Goal: Register for event/course

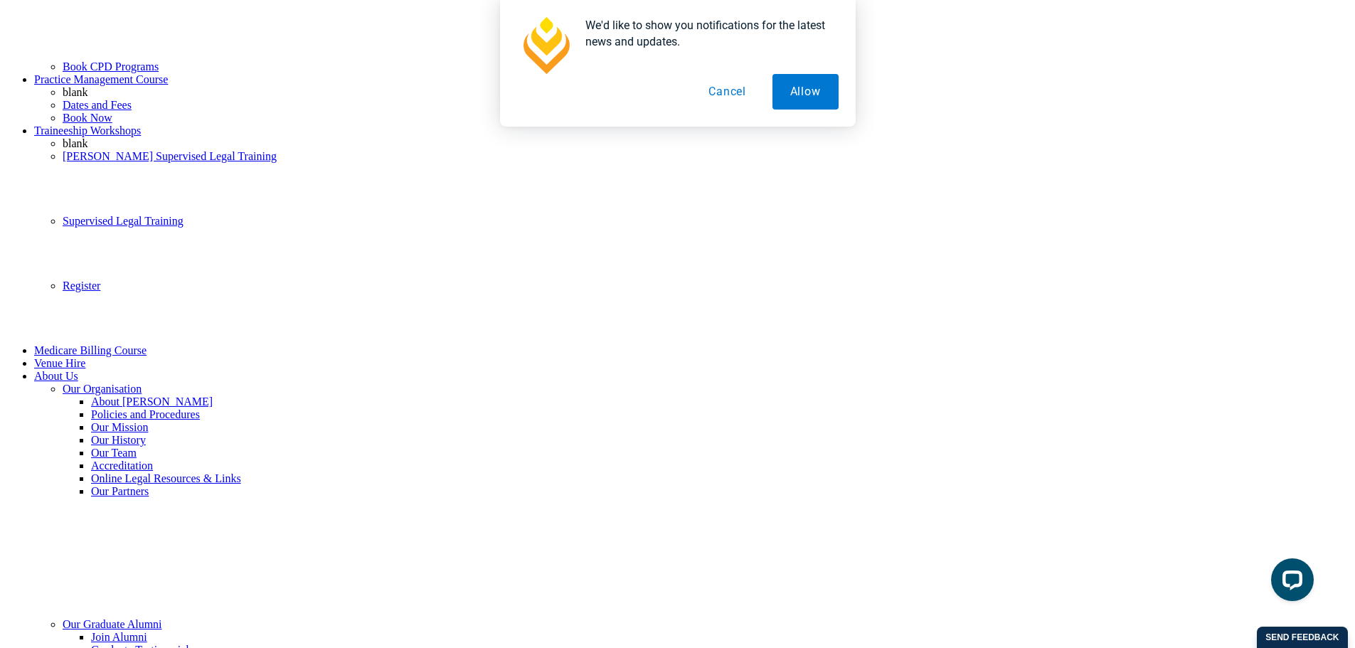
click at [753, 87] on button "Cancel" at bounding box center [727, 92] width 73 height 36
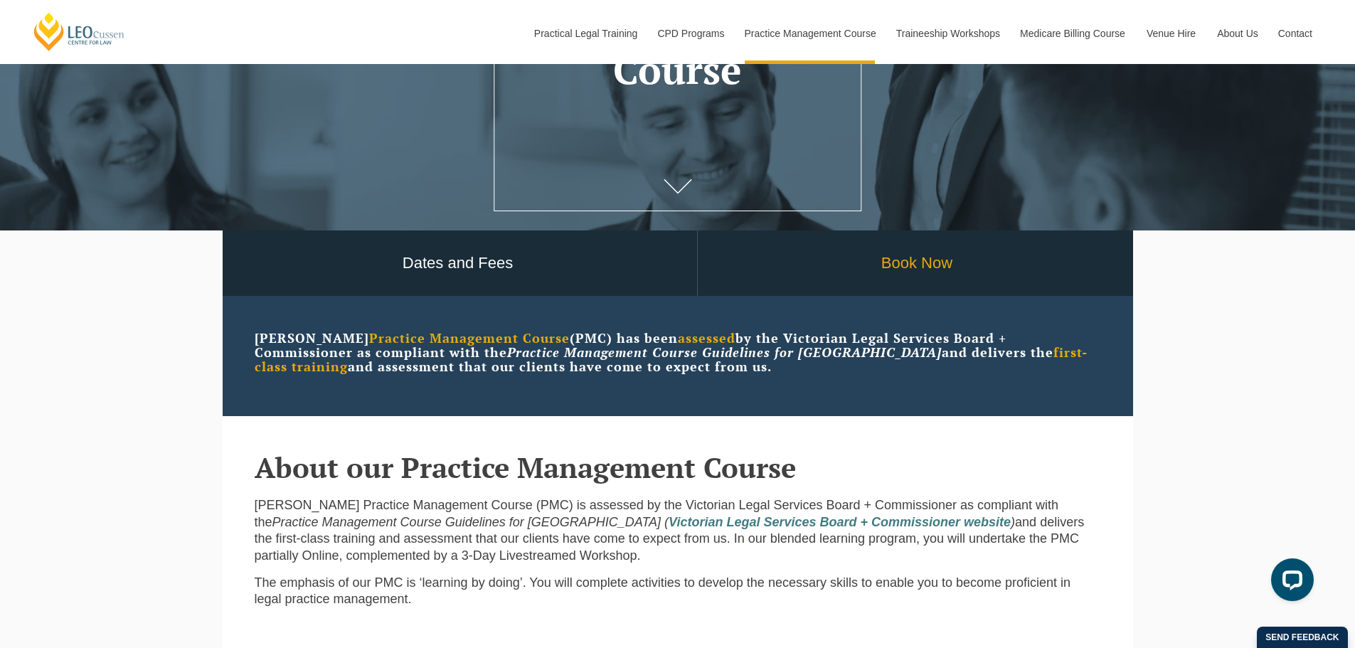
click at [918, 268] on link "Book Now" at bounding box center [917, 263] width 439 height 66
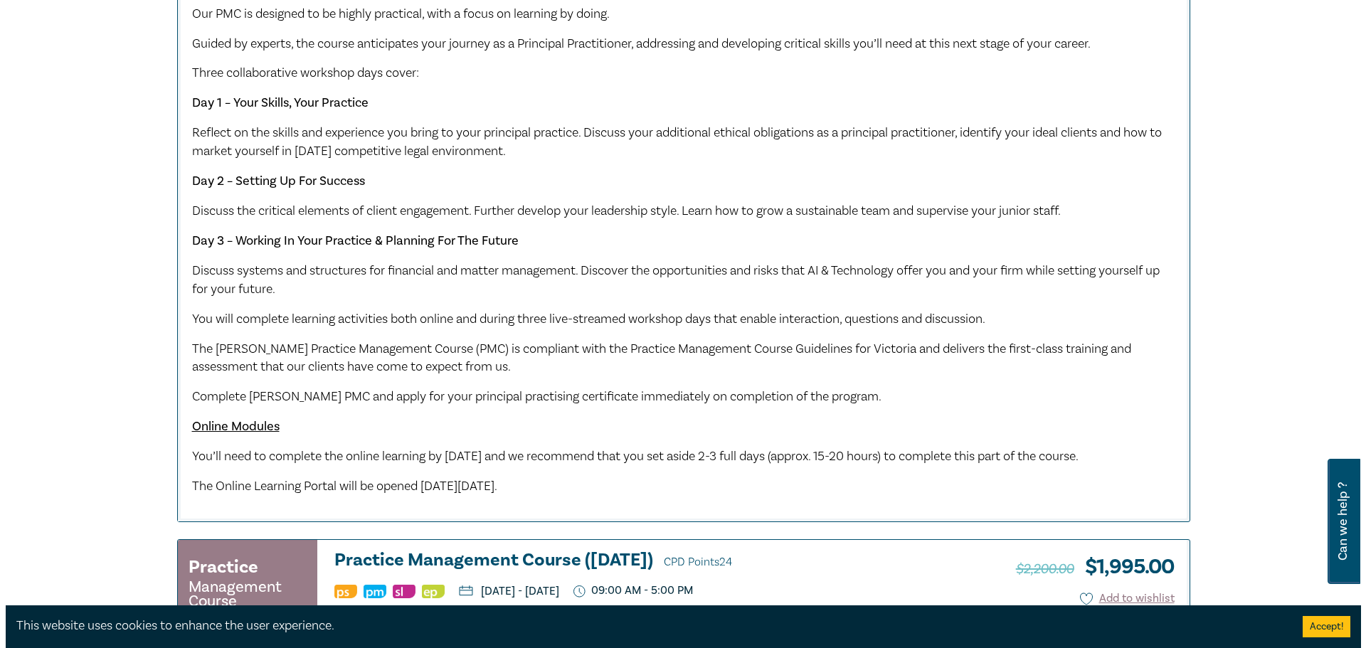
scroll to position [569, 0]
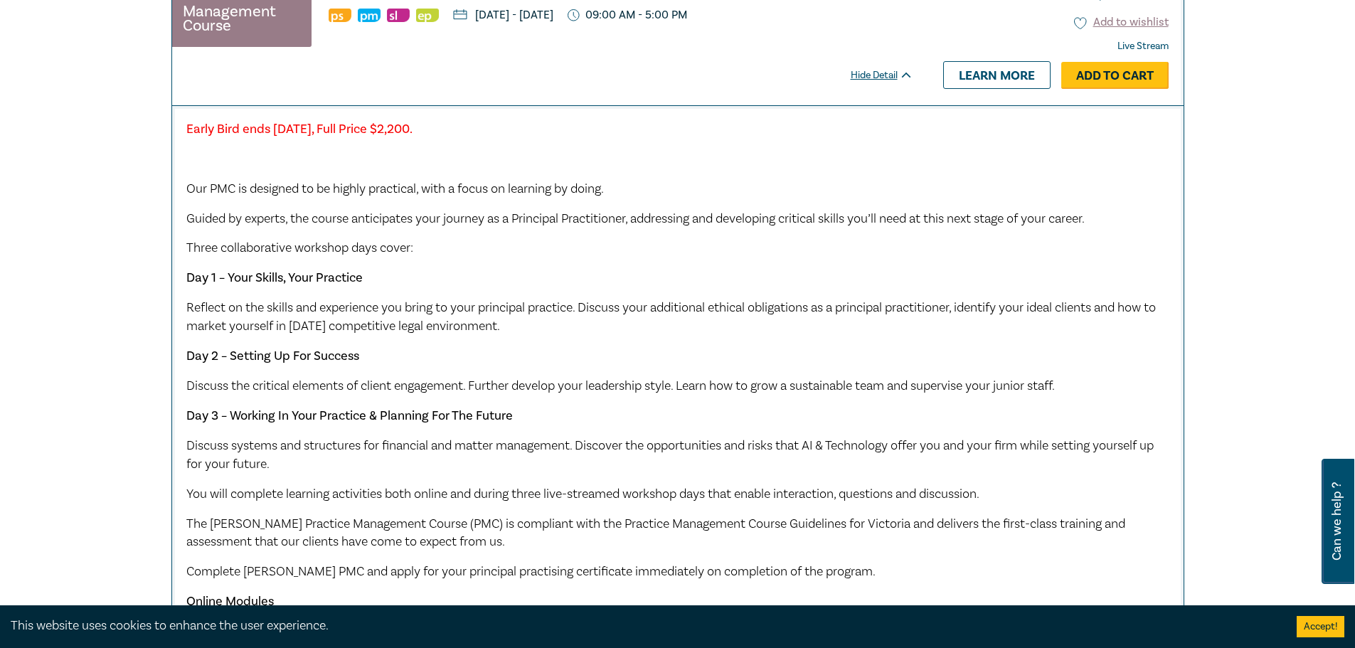
click at [1123, 70] on link "Add to Cart" at bounding box center [1114, 75] width 107 height 27
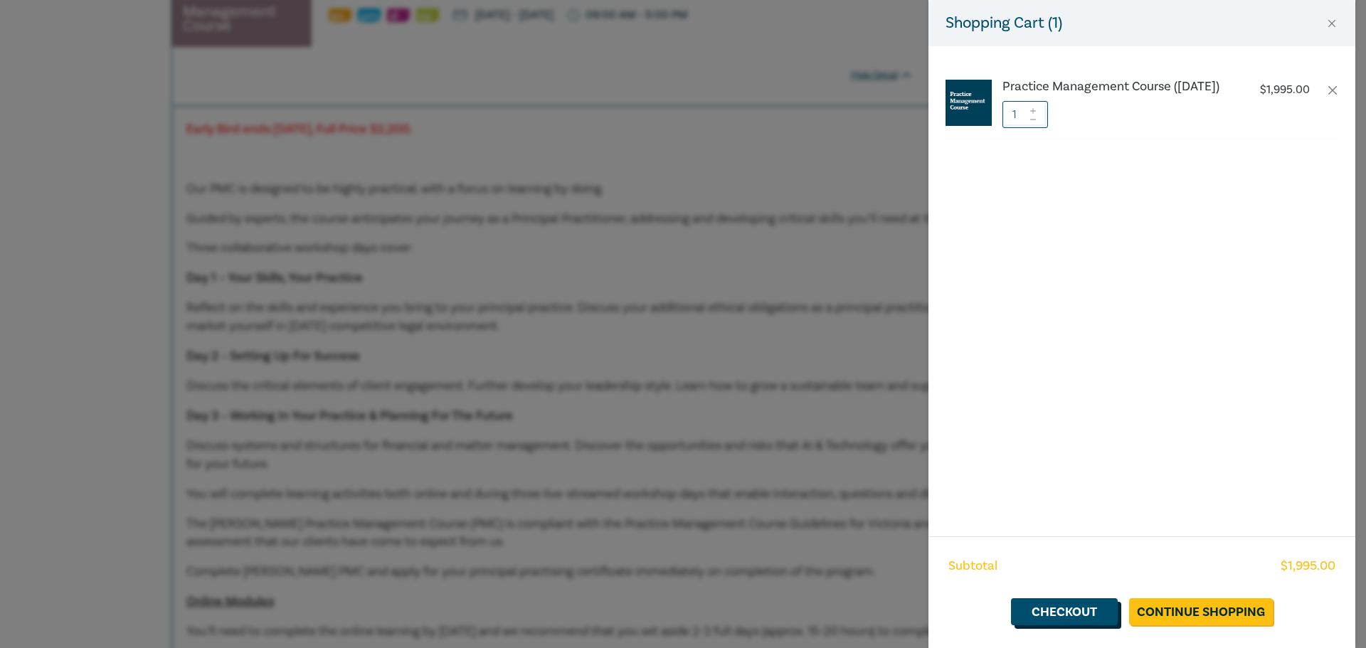
click at [1073, 610] on link "Checkout" at bounding box center [1064, 611] width 107 height 27
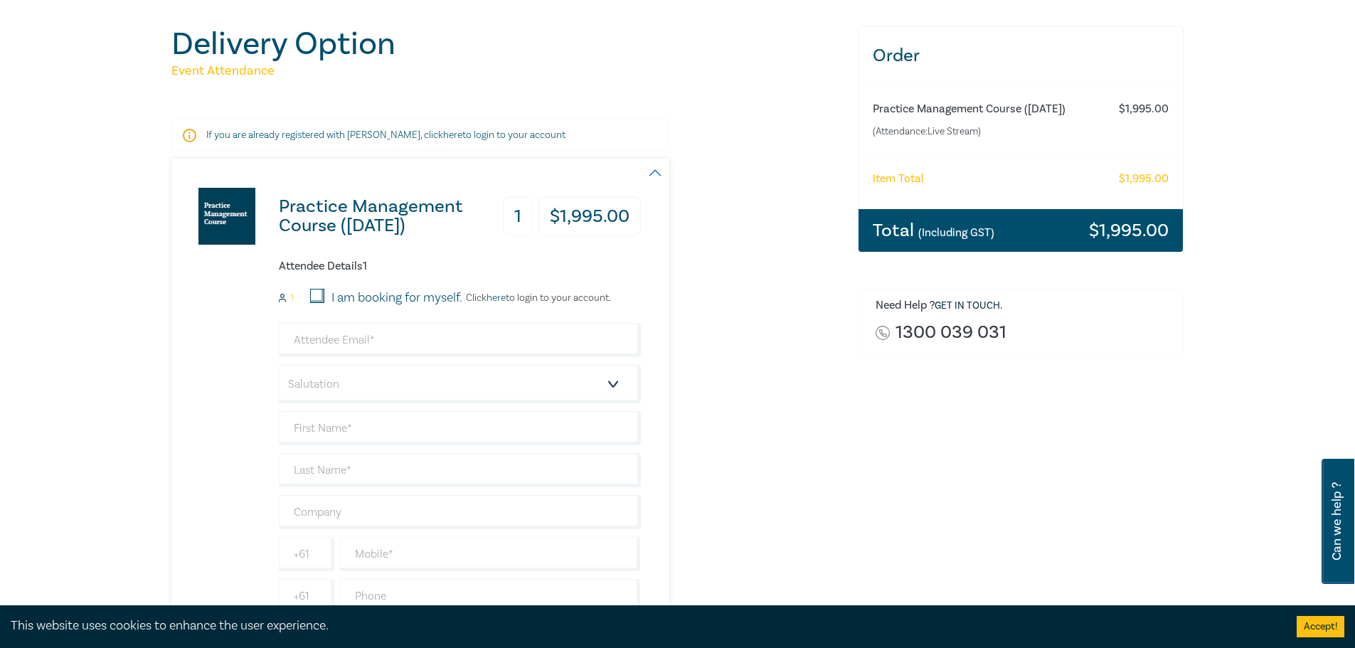
scroll to position [142, 0]
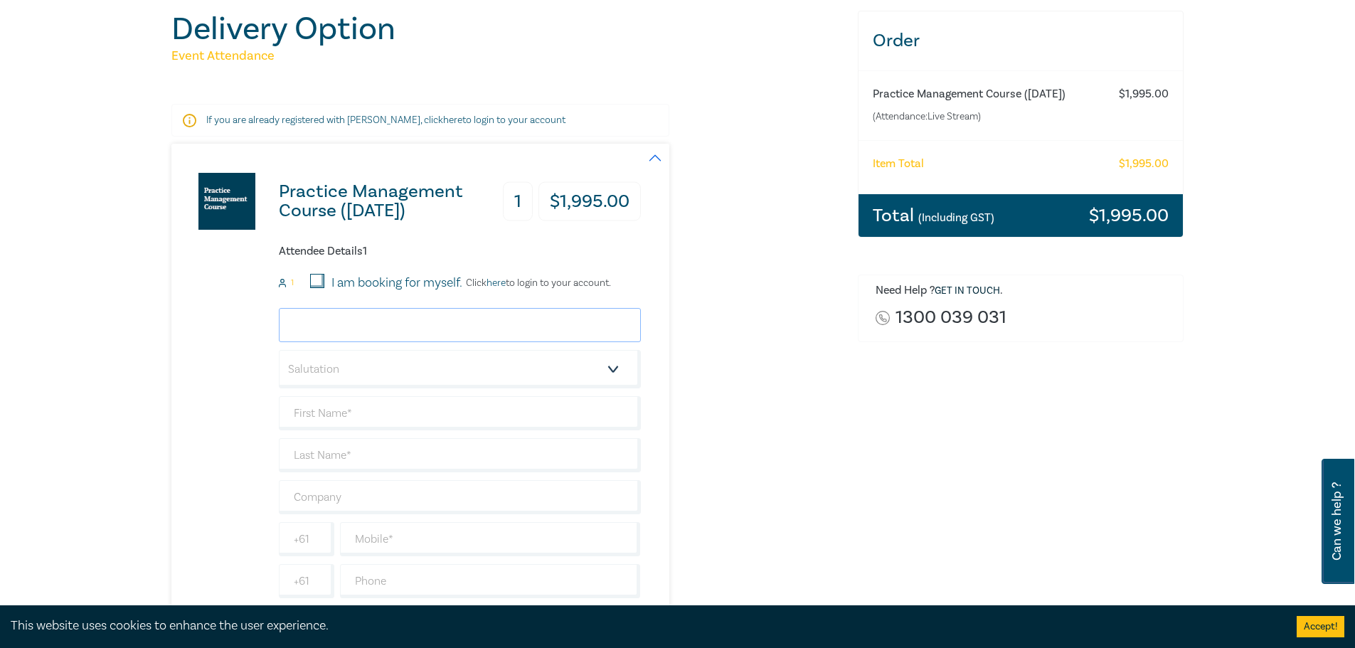
click at [476, 326] on input "email" at bounding box center [460, 325] width 362 height 34
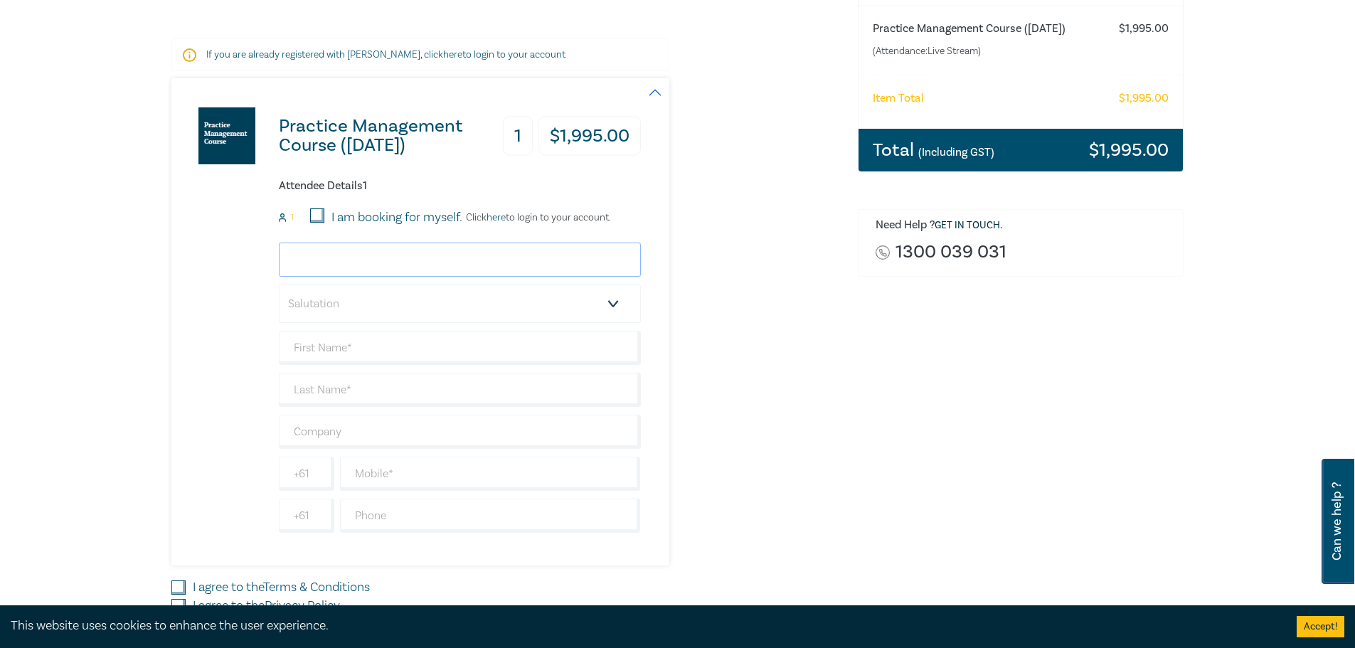
scroll to position [285, 0]
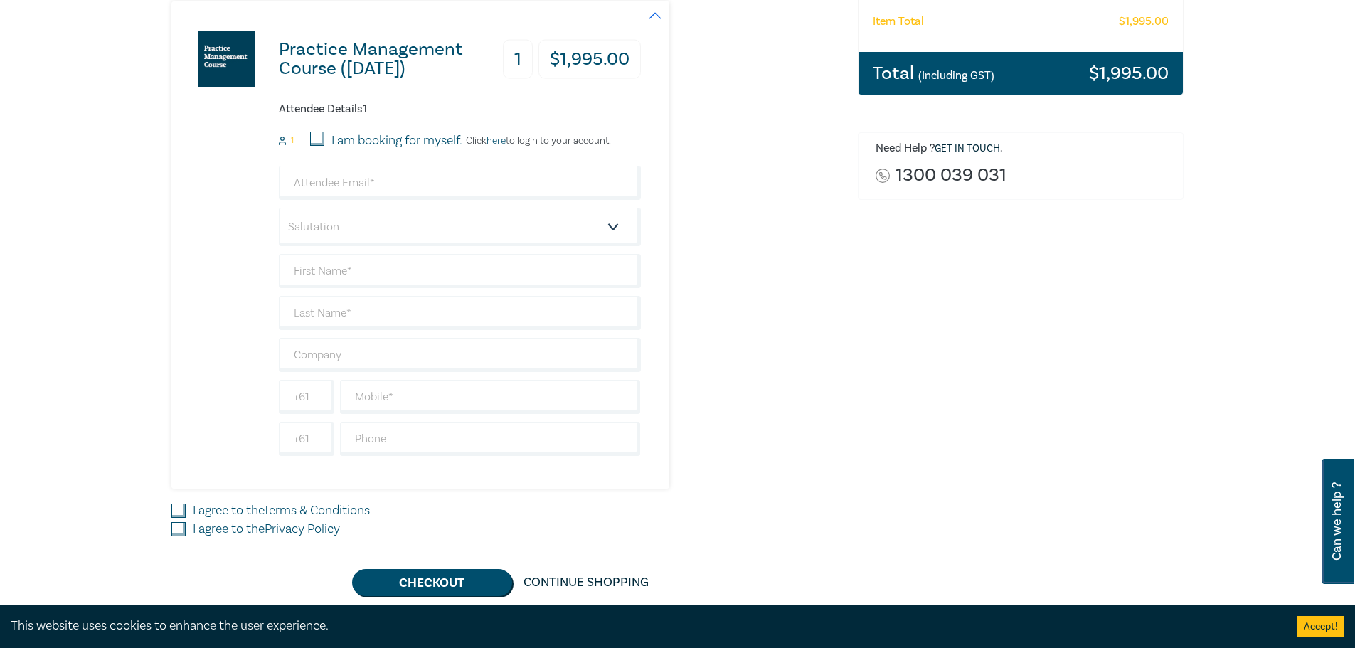
click at [181, 516] on input "I agree to the Terms & Conditions" at bounding box center [178, 511] width 14 height 14
checkbox input "true"
drag, startPoint x: 181, startPoint y: 531, endPoint x: 245, endPoint y: 405, distance: 141.2
click at [180, 531] on input "I agree to the Privacy Policy" at bounding box center [178, 529] width 14 height 14
checkbox input "true"
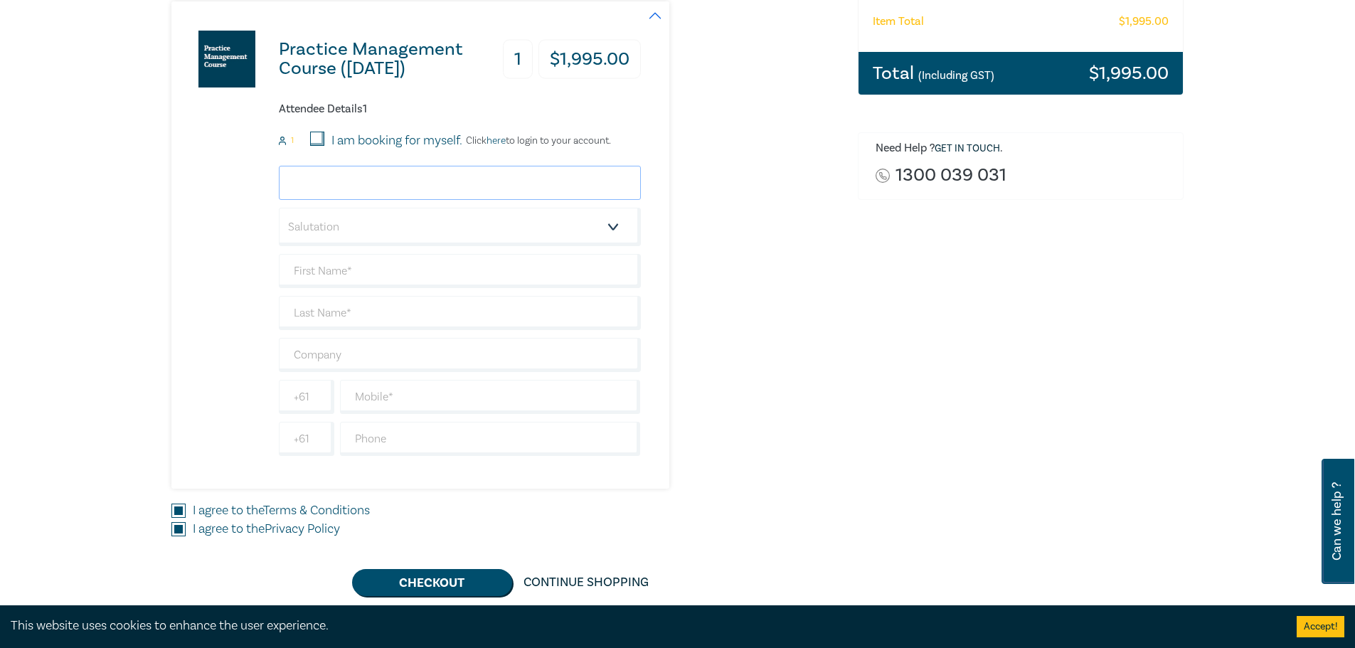
click at [356, 189] on input "email" at bounding box center [460, 183] width 362 height 34
type input "megan@roymorrislawyer.com.au"
type input "[PERSON_NAME] & CO PTY LTD"
type input "[GEOGRAPHIC_DATA]"
click at [391, 234] on select "Salutation Mr. Mrs. Ms. Miss Dr. Prof. Other" at bounding box center [460, 227] width 362 height 38
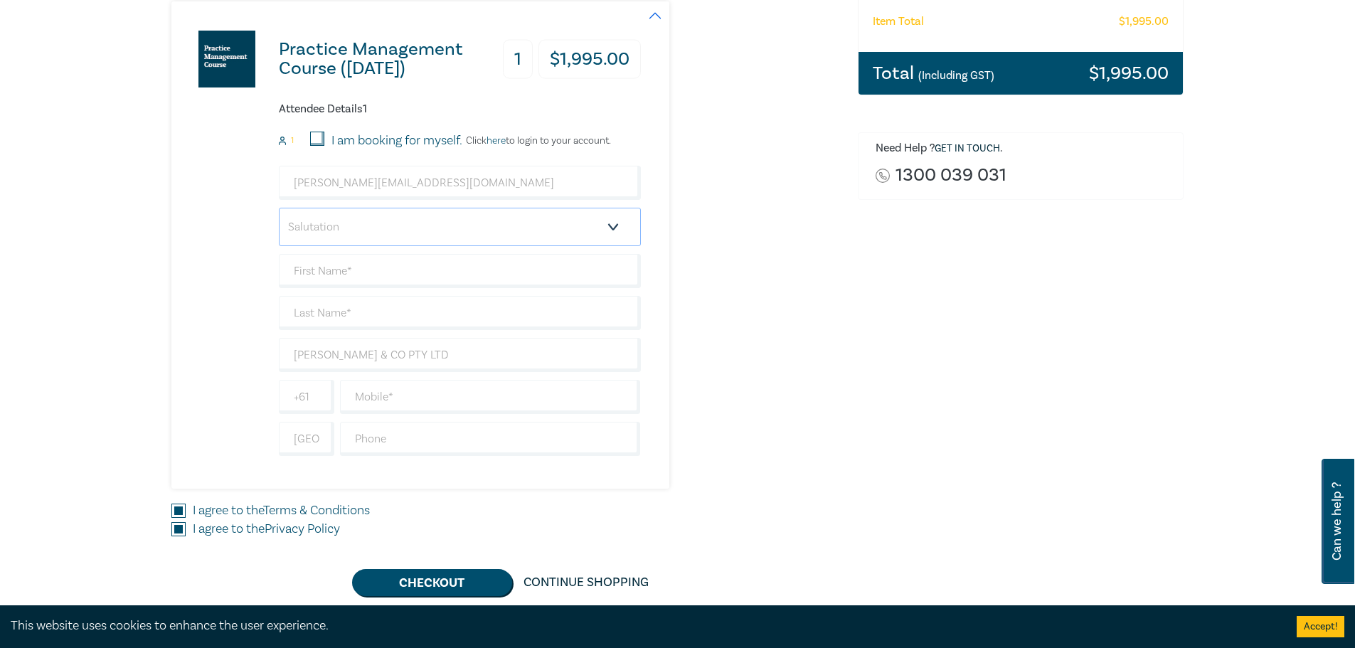
select select "Mrs."
click at [279, 208] on select "Salutation Mr. Mrs. Ms. Miss Dr. Prof. Other" at bounding box center [460, 227] width 362 height 38
click at [344, 265] on input "text" at bounding box center [460, 271] width 362 height 34
click at [323, 138] on input "I am booking for myself." at bounding box center [317, 139] width 14 height 14
checkbox input "true"
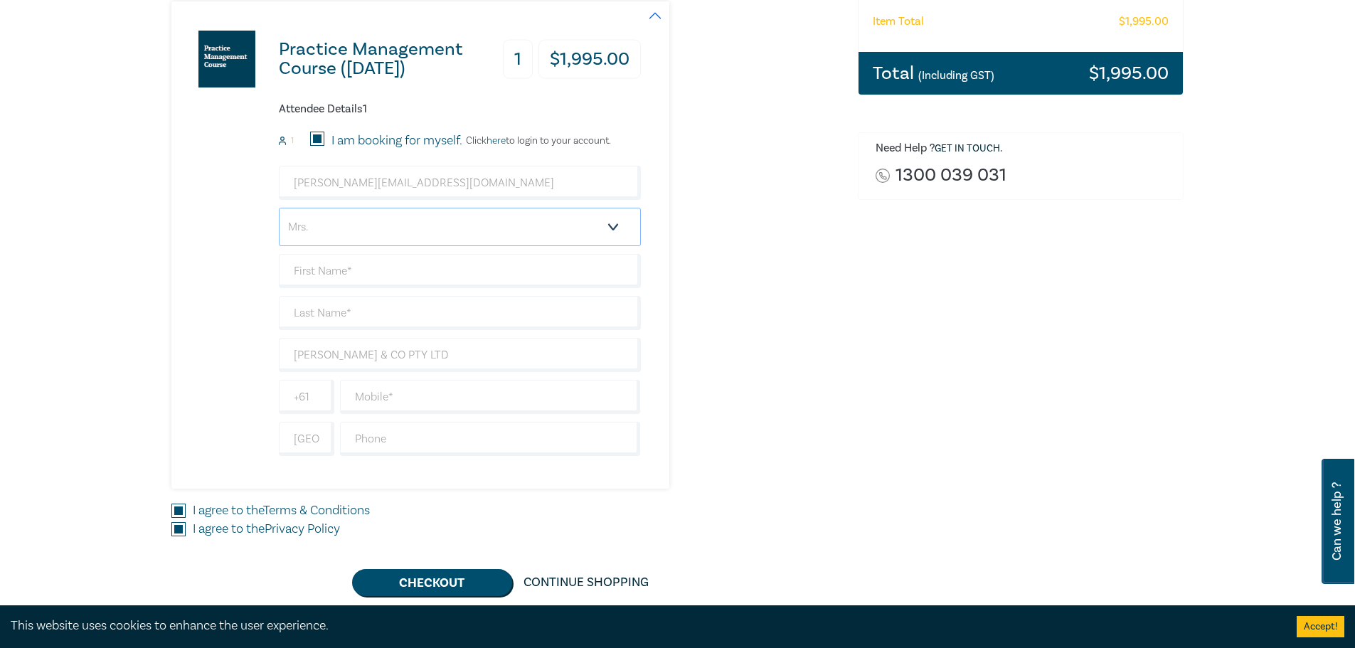
click at [369, 223] on select "Salutation Mr. Mrs. Ms. Miss Dr. Prof. Other" at bounding box center [460, 227] width 362 height 38
click at [279, 208] on select "Salutation Mr. Mrs. Ms. Miss Dr. Prof. Other" at bounding box center [460, 227] width 362 height 38
drag, startPoint x: 337, startPoint y: 277, endPoint x: 343, endPoint y: 292, distance: 16.7
click at [337, 279] on input "text" at bounding box center [460, 271] width 362 height 34
type input "[PERSON_NAME]"
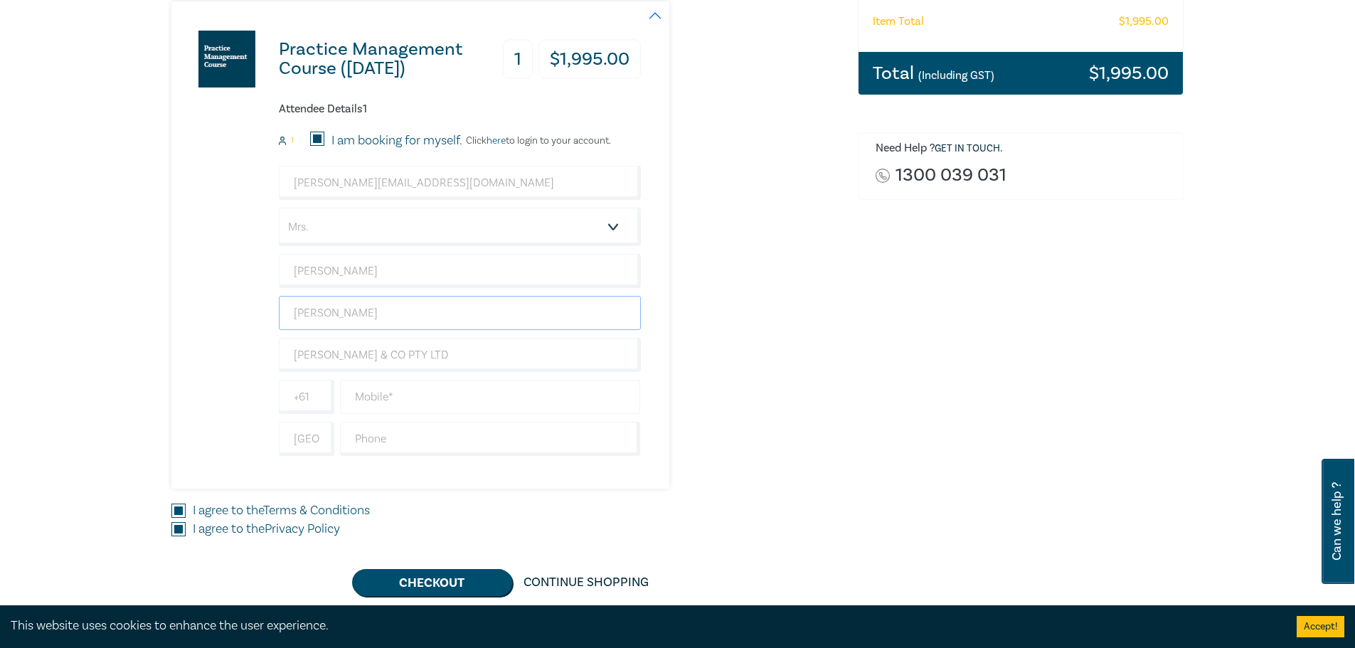
type input "[PERSON_NAME]"
click at [494, 401] on input "text" at bounding box center [490, 397] width 301 height 34
type input "0414985435"
click at [583, 486] on div "Practice Management Course (October 2025) 1 $ 1,995.00 Attendee Details 1 1 I a…" at bounding box center [405, 244] width 469 height 487
click at [423, 413] on input "0414985435" at bounding box center [490, 397] width 301 height 34
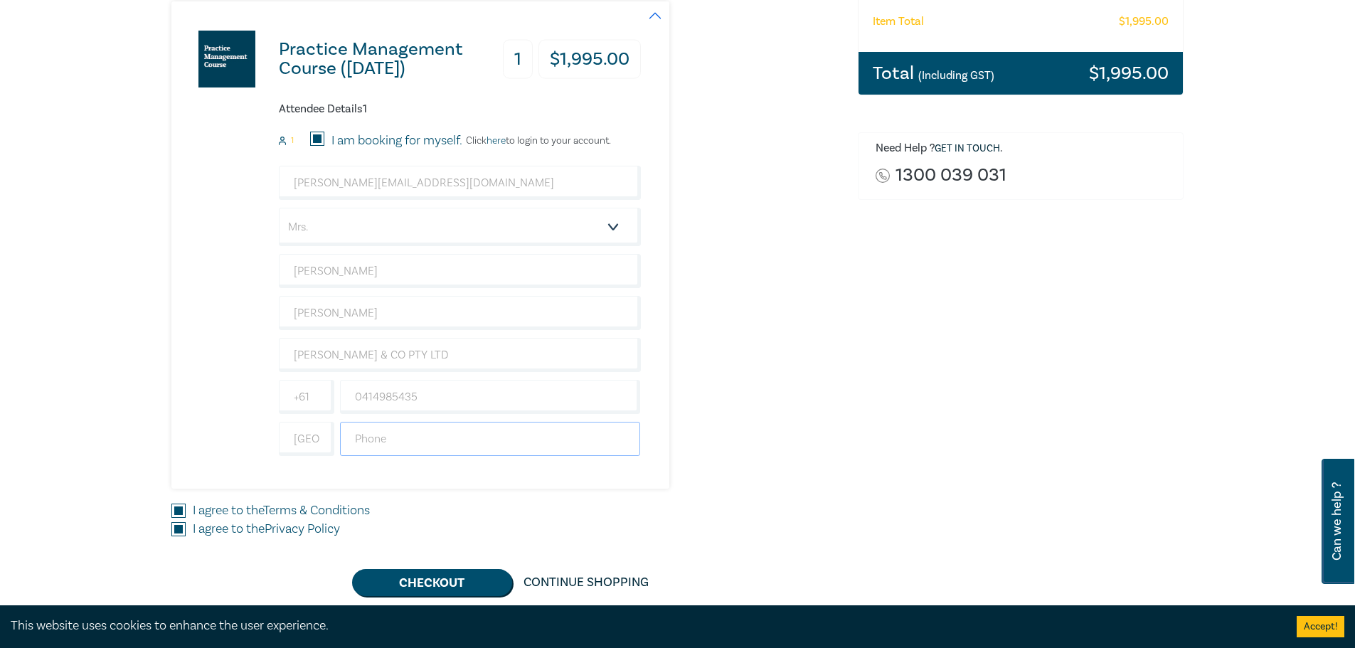
click at [425, 441] on input "text" at bounding box center [490, 439] width 301 height 34
click at [506, 140] on link "here" at bounding box center [496, 140] width 19 height 13
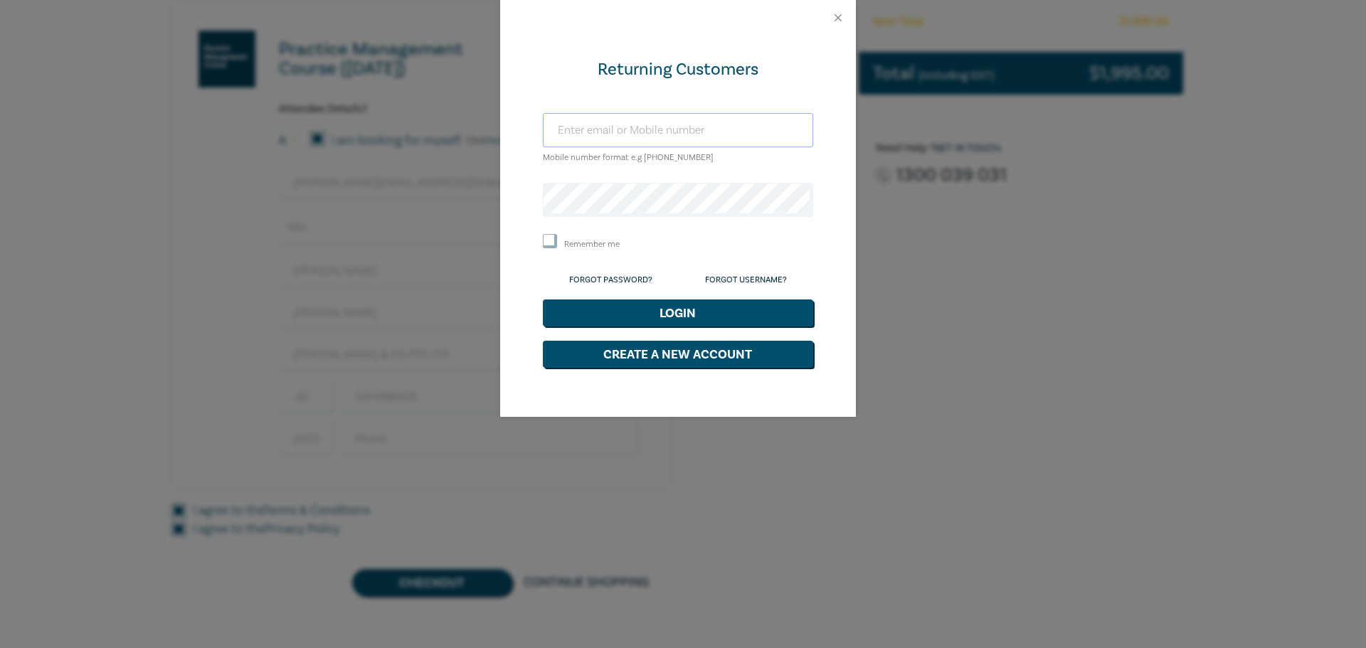
click at [590, 129] on input "text" at bounding box center [678, 130] width 270 height 34
type input "megan@roymorrislawyer.com.au"
click at [616, 299] on button "Login" at bounding box center [678, 312] width 270 height 27
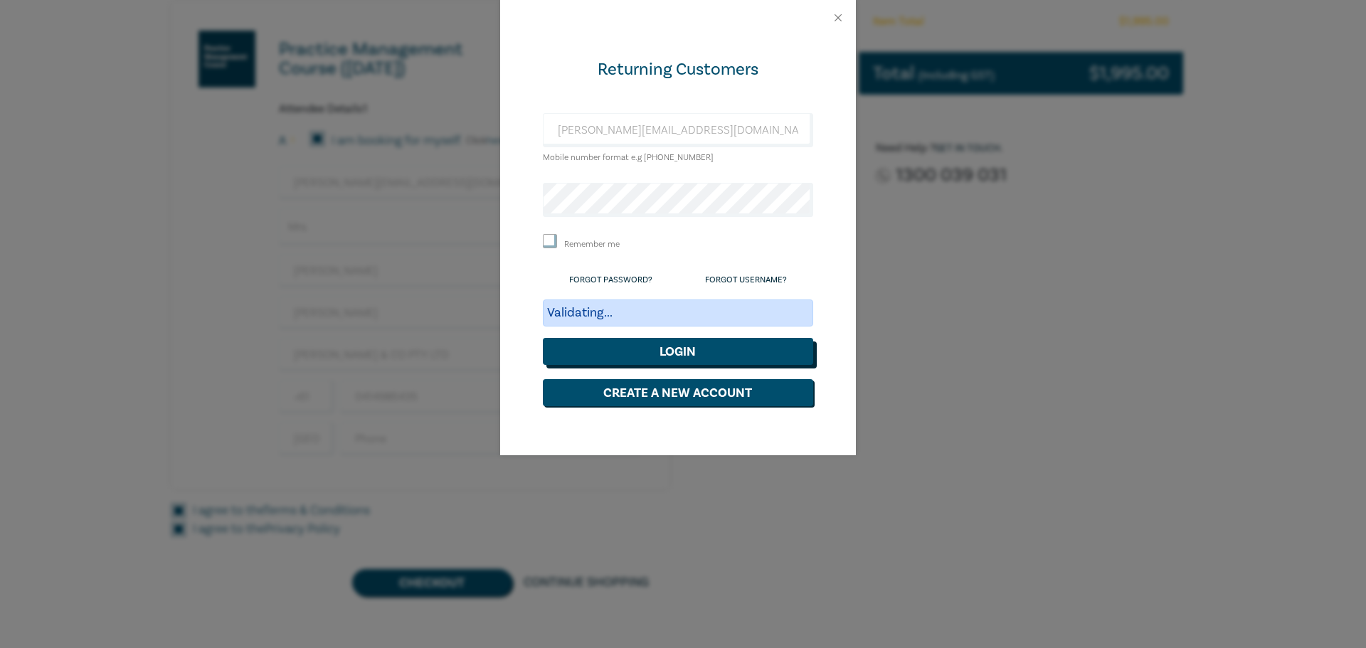
scroll to position [245, 0]
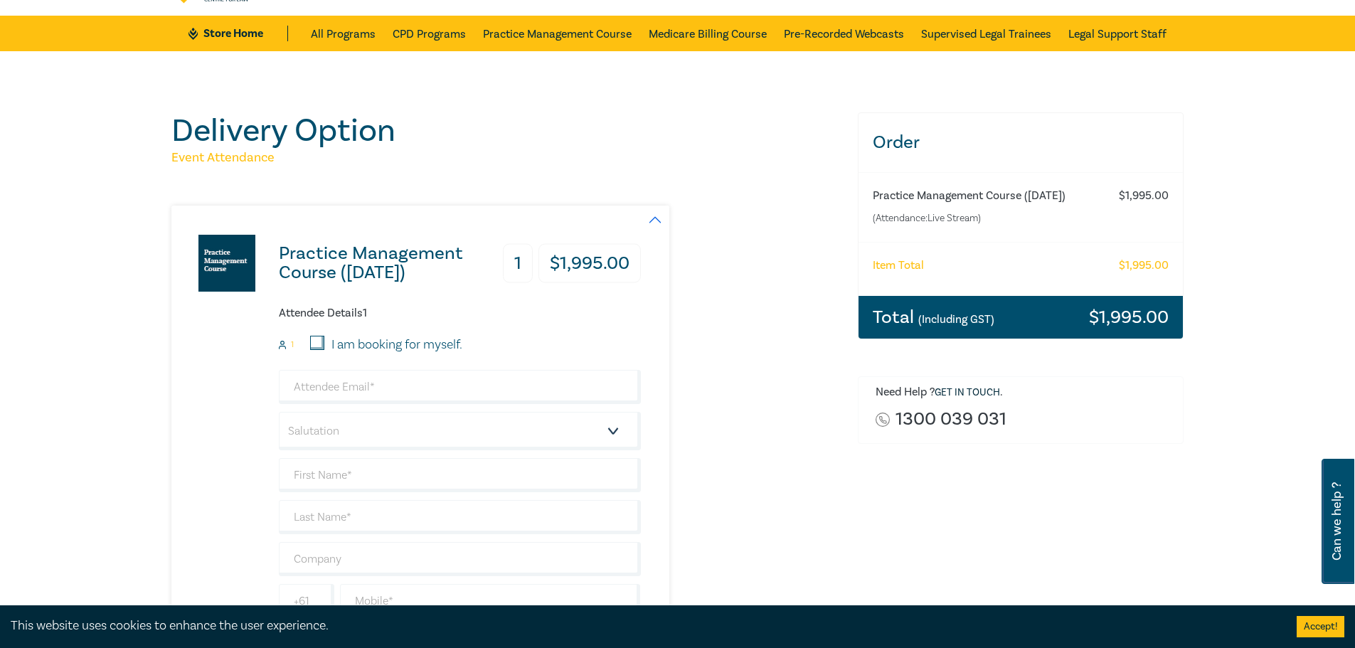
scroll to position [142, 0]
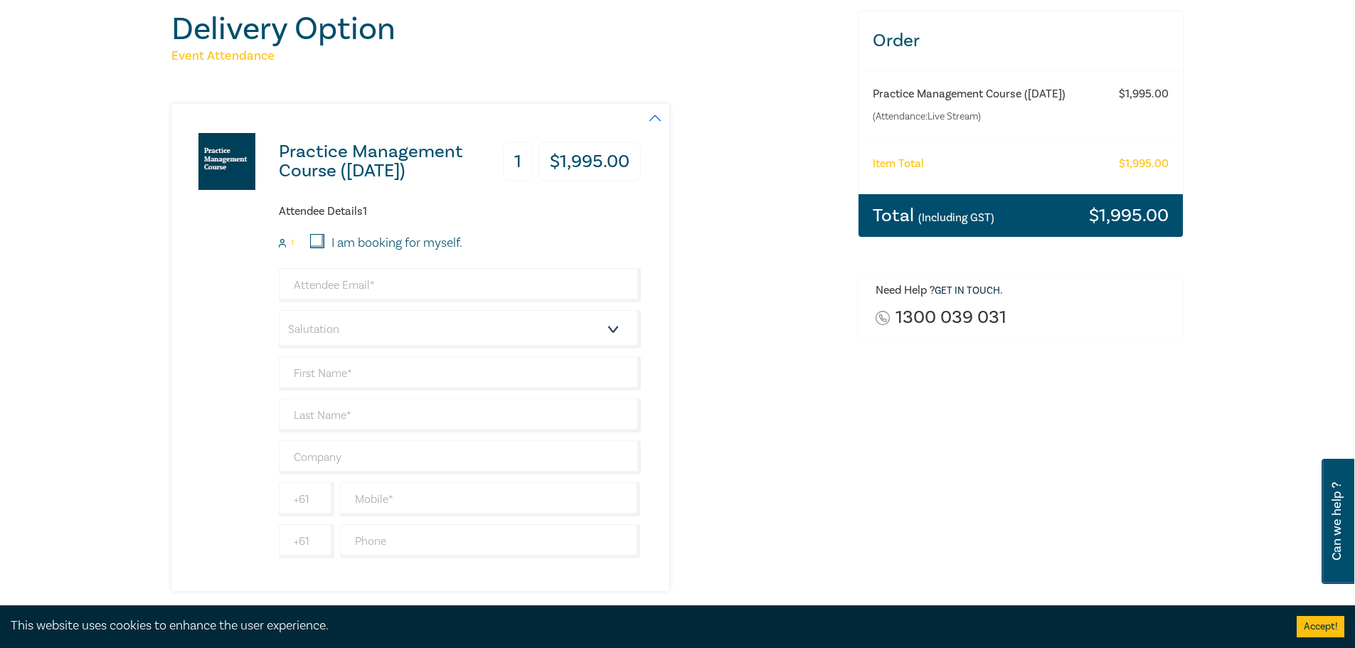
click at [314, 235] on input "I am booking for myself." at bounding box center [317, 241] width 14 height 14
checkbox input "true"
type input "megan@roymorrislawyer.com.au"
type input "[PERSON_NAME]"
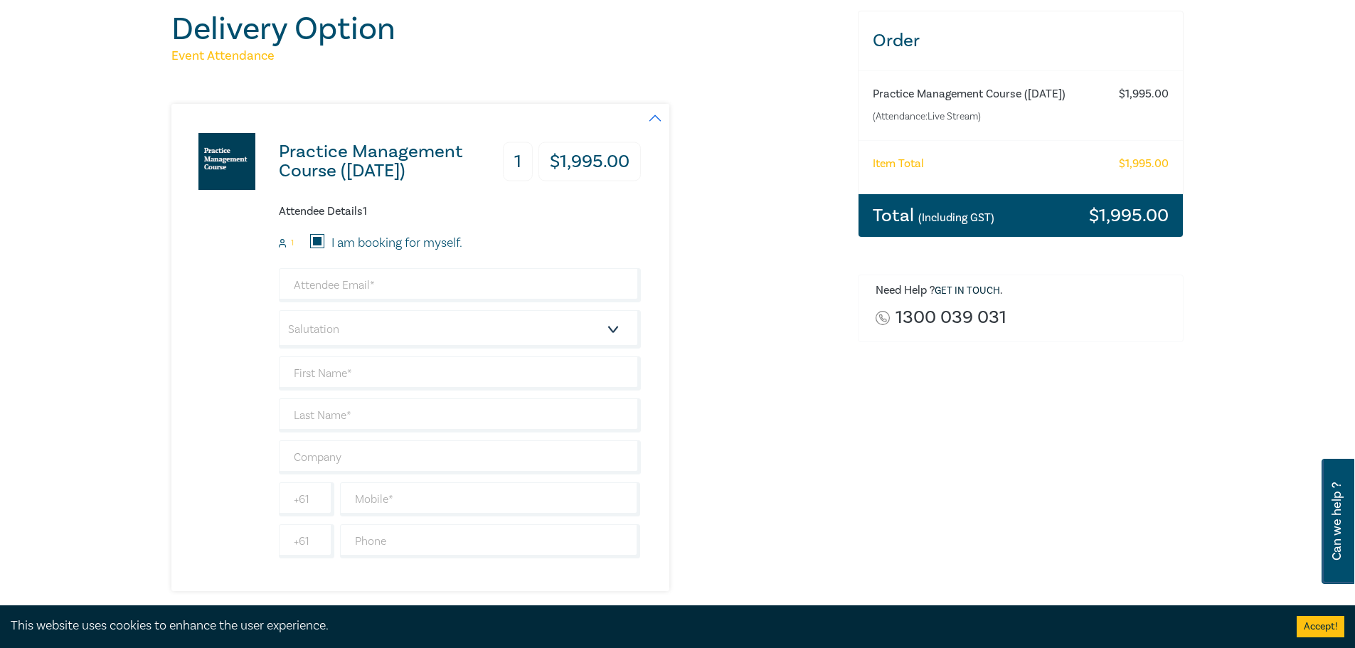
type input "[PERSON_NAME] & CO PTY LTD"
type input "414985435"
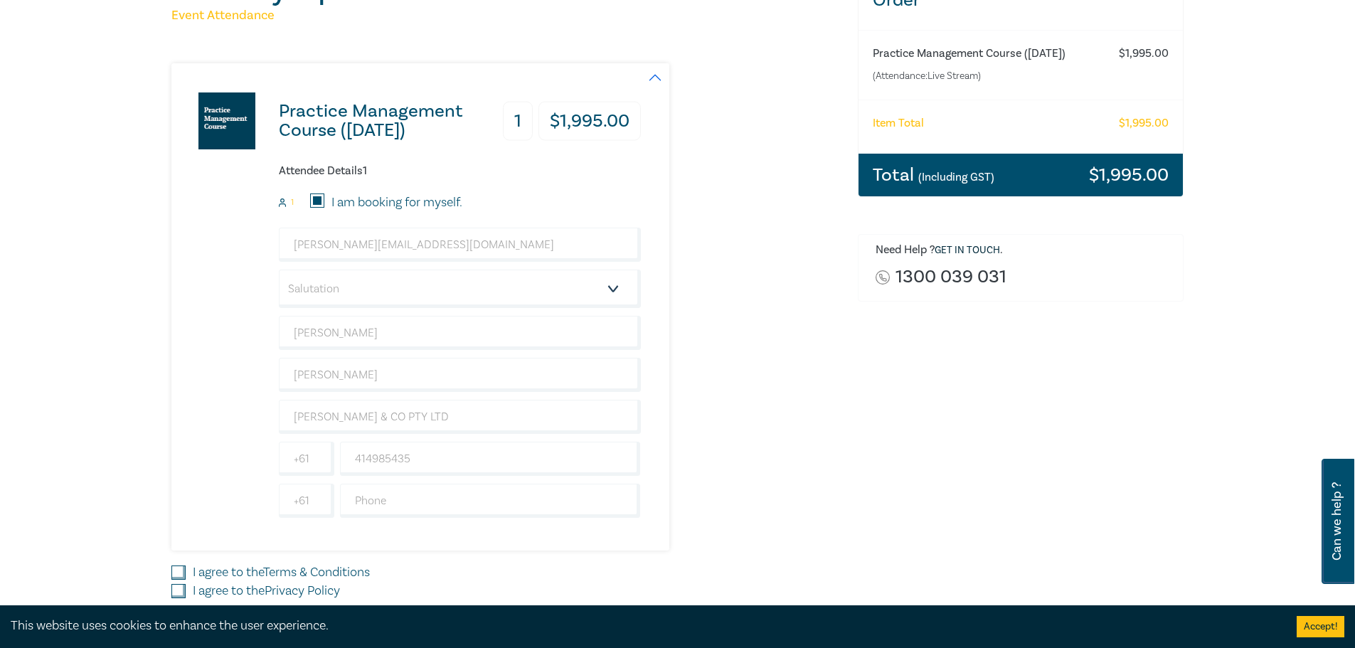
scroll to position [213, 0]
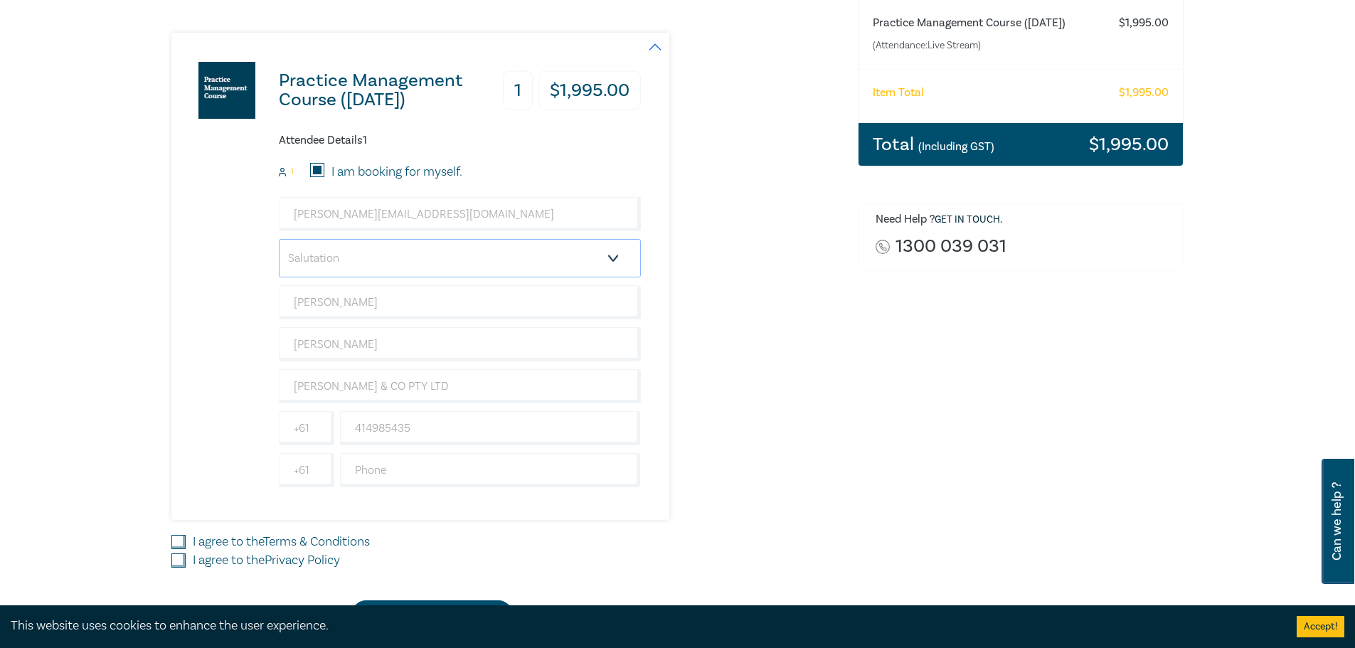
click at [376, 269] on select "Salutation Mr. Mrs. Ms. Miss Dr. Prof. Other" at bounding box center [460, 258] width 362 height 38
select select "Mrs."
click at [279, 239] on select "Salutation Mr. Mrs. Ms. Miss Dr. Prof. Other" at bounding box center [460, 258] width 362 height 38
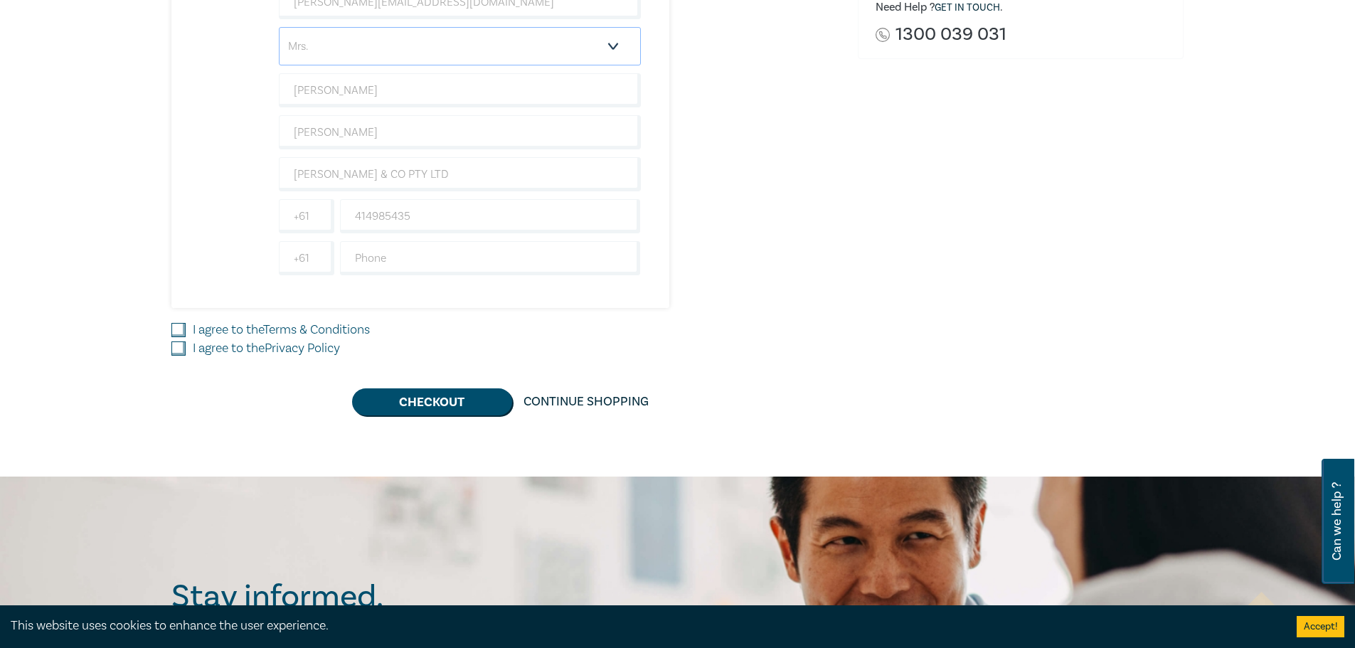
scroll to position [427, 0]
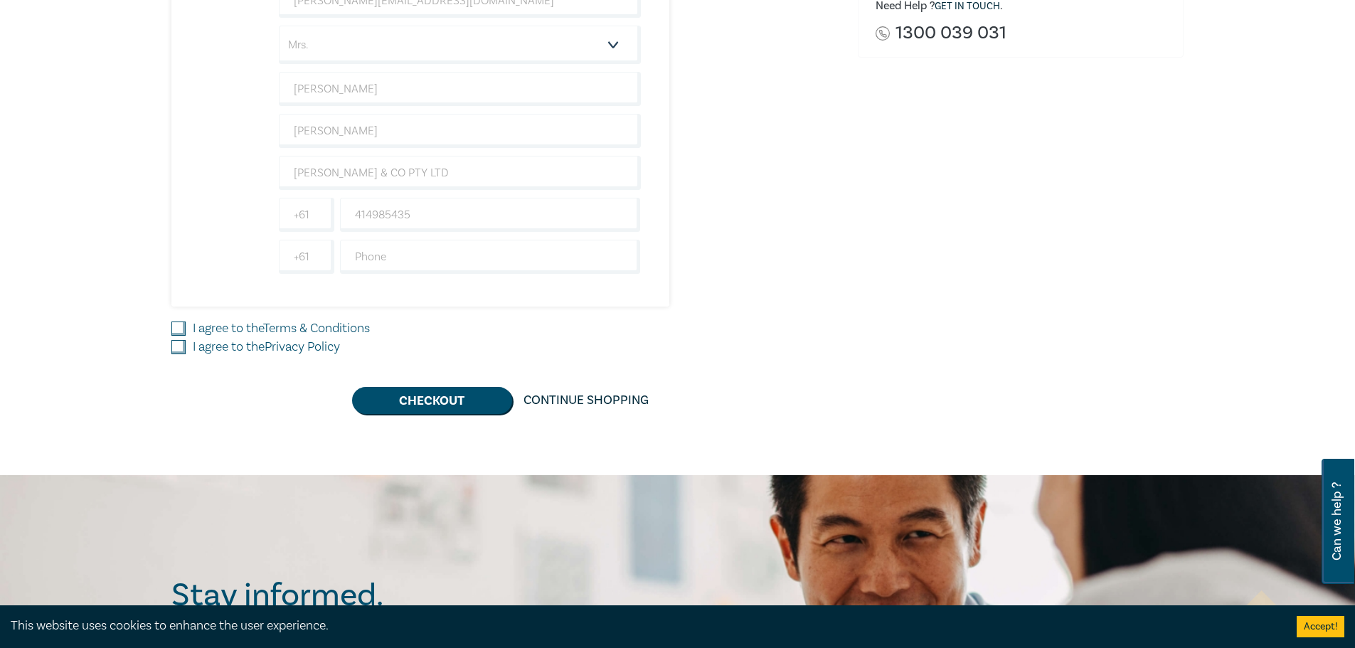
click at [181, 317] on div "Practice Management Course (October 2025) 1 $ 1,995.00 Attendee Details 1 1 I a…" at bounding box center [505, 116] width 669 height 595
click at [182, 332] on input "I agree to the Terms & Conditions" at bounding box center [178, 329] width 14 height 14
checkbox input "true"
drag, startPoint x: 176, startPoint y: 345, endPoint x: 294, endPoint y: 389, distance: 126.0
click at [176, 345] on input "I agree to the Privacy Policy" at bounding box center [178, 347] width 14 height 14
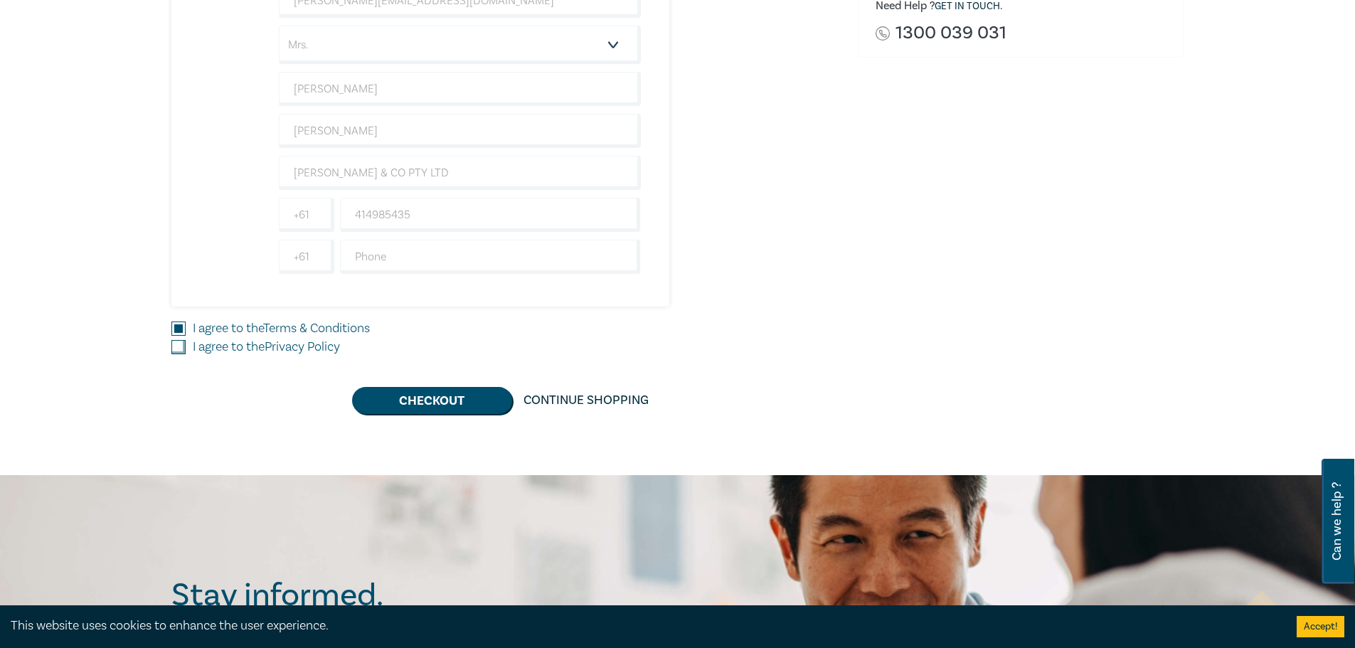
checkbox input "true"
click at [412, 391] on button "Checkout" at bounding box center [432, 400] width 160 height 27
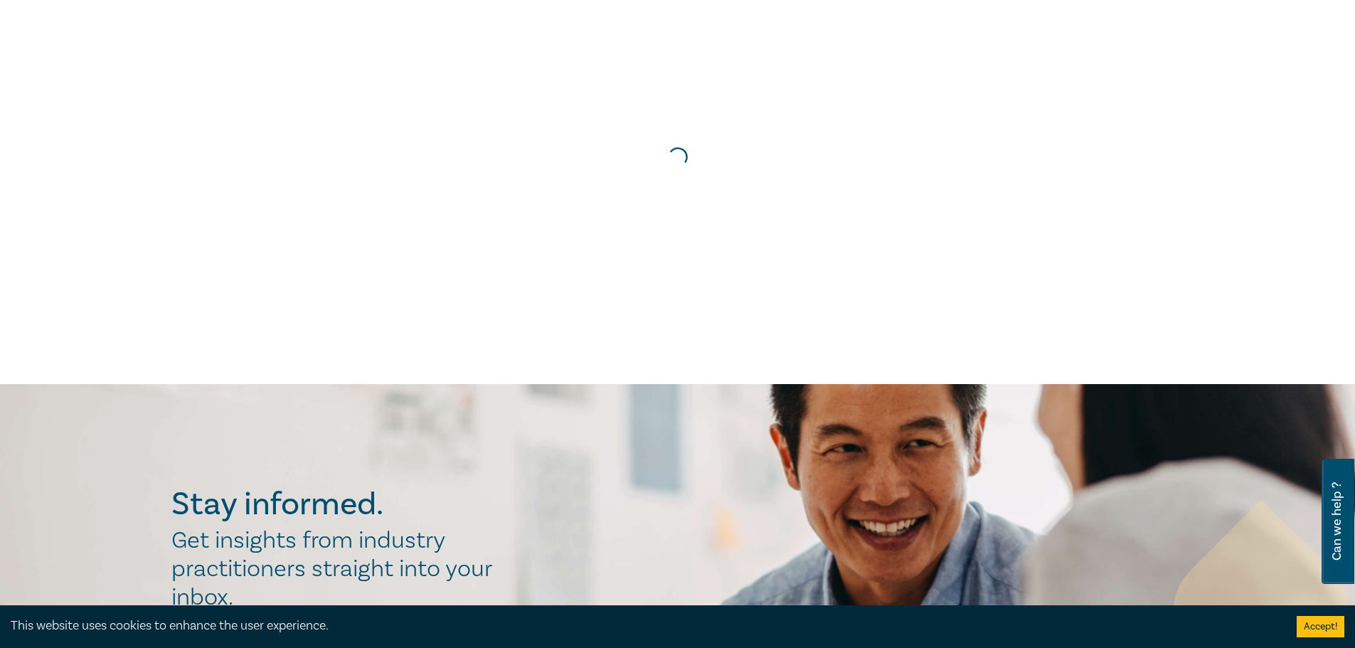
scroll to position [0, 0]
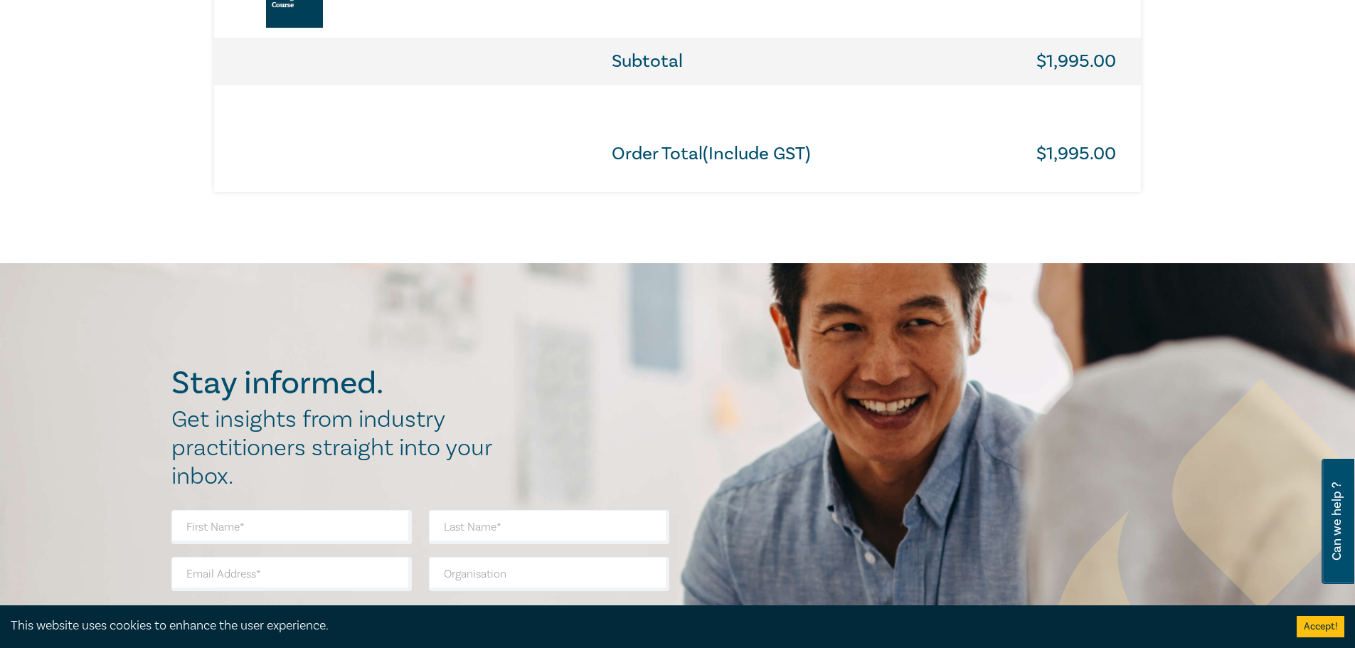
scroll to position [925, 0]
